Goal: Information Seeking & Learning: Learn about a topic

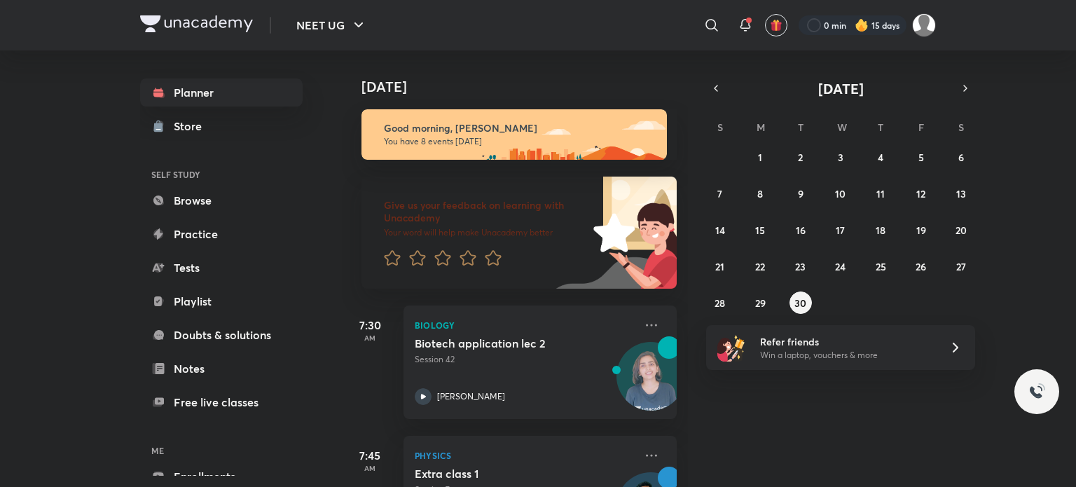
scroll to position [288, 0]
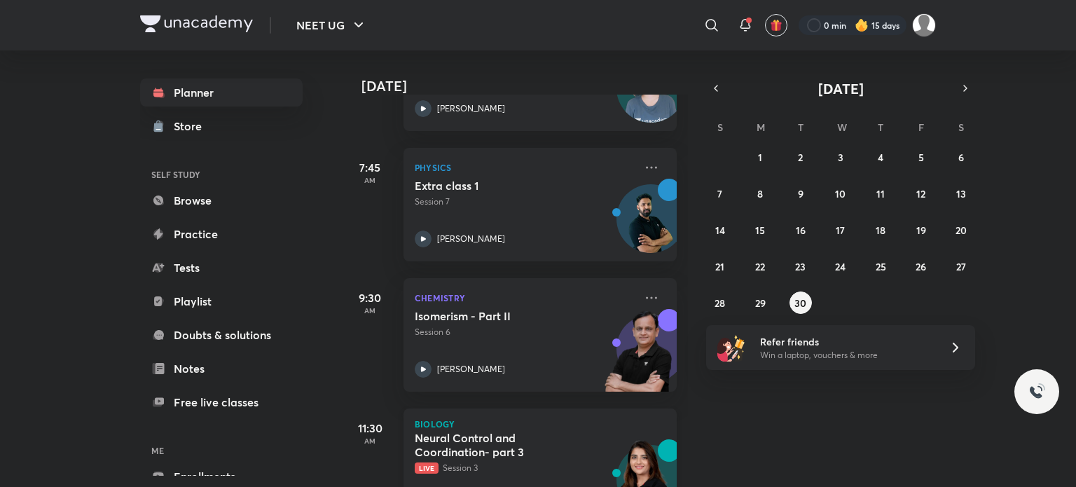
click at [541, 467] on p "Live Session 3" at bounding box center [525, 468] width 220 height 13
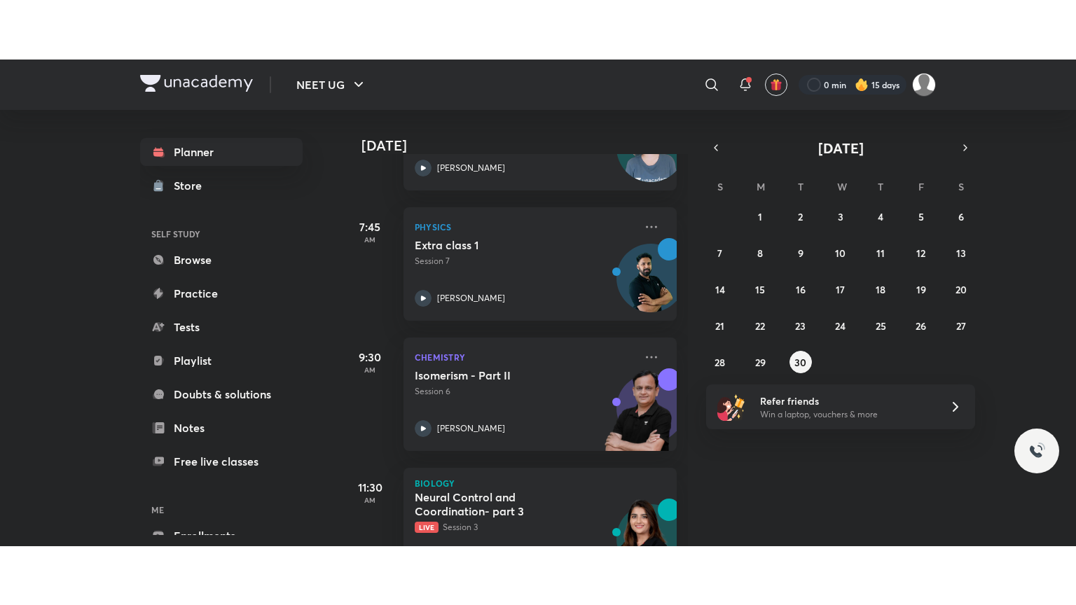
scroll to position [0, 0]
